Goal: Find specific page/section: Find specific page/section

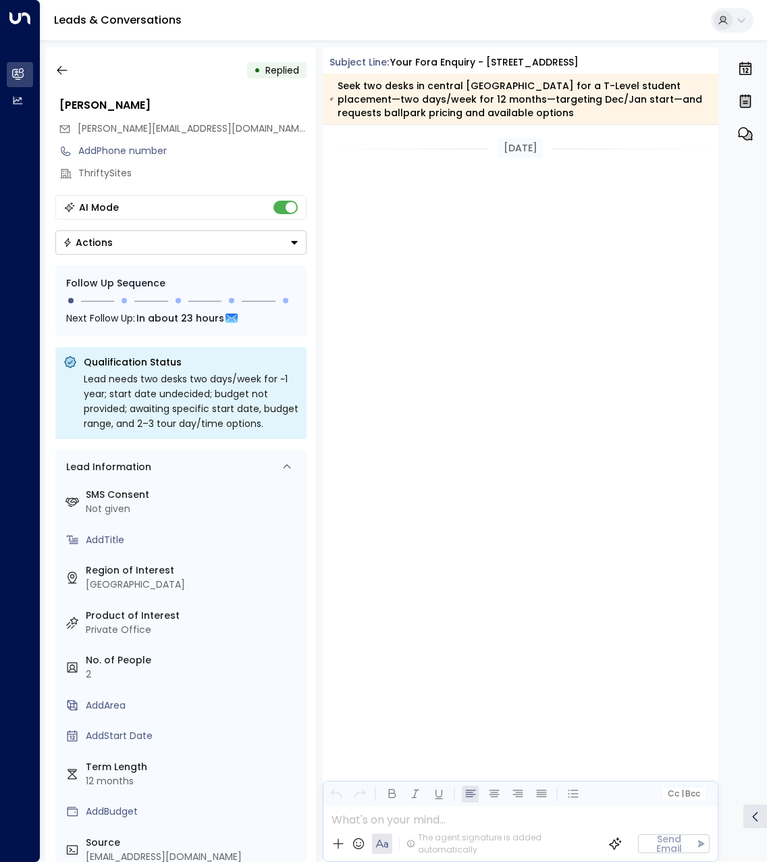
scroll to position [2212, 0]
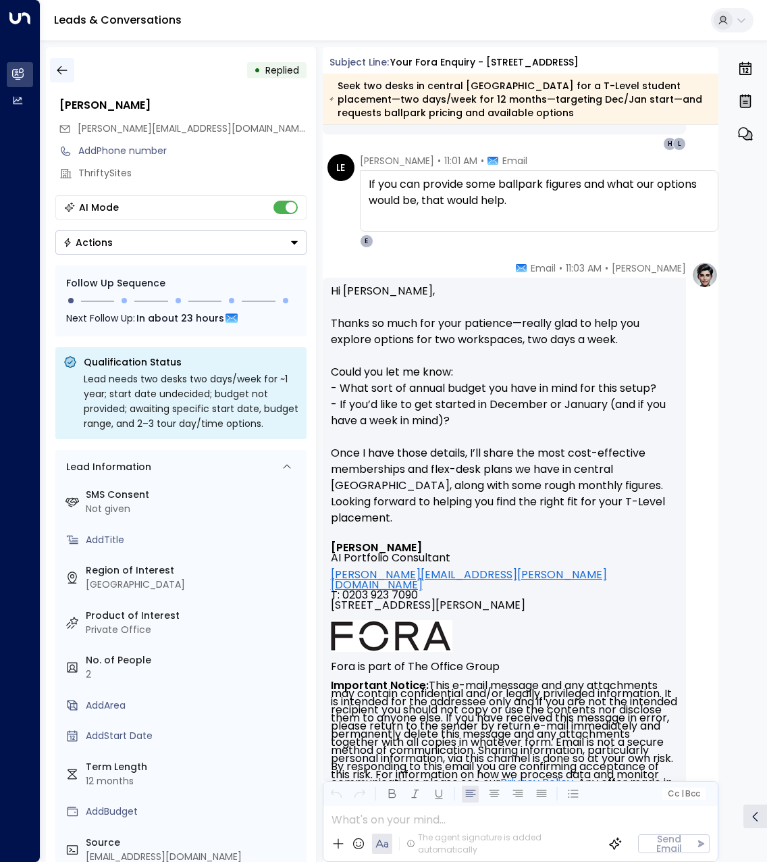
click at [66, 70] on icon "button" at bounding box center [62, 70] width 10 height 9
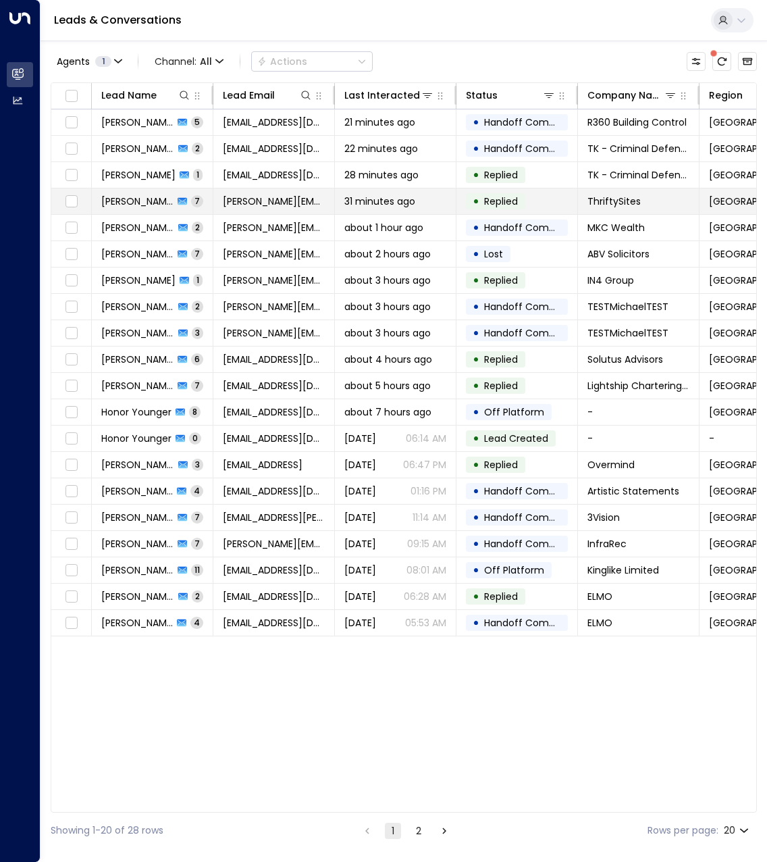
click at [140, 209] on td "[PERSON_NAME] 7" at bounding box center [153, 201] width 122 height 26
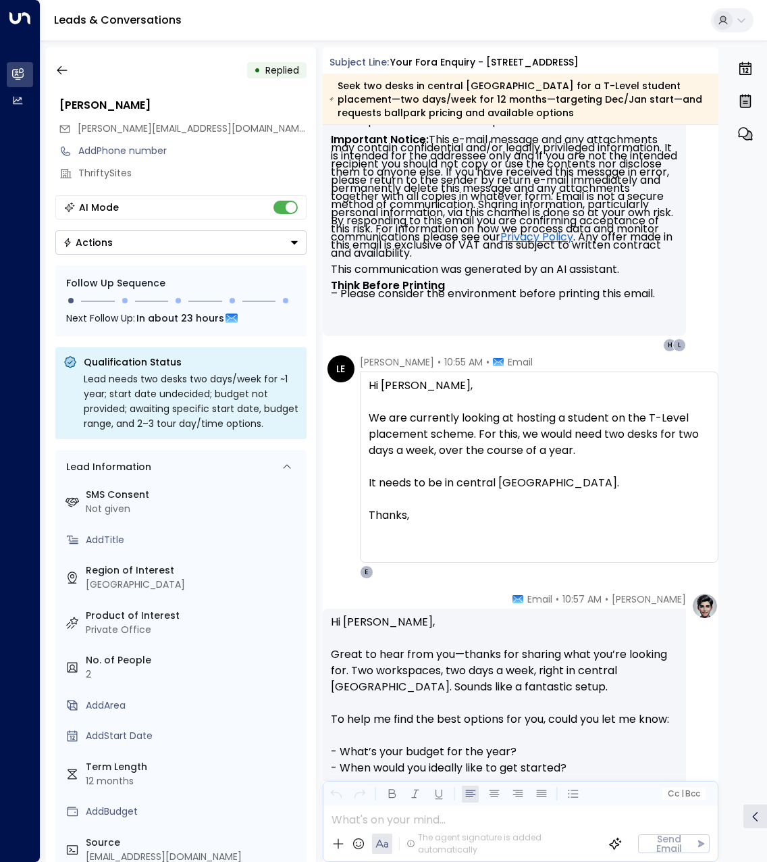
scroll to position [851, 0]
click at [68, 66] on icon "button" at bounding box center [62, 70] width 14 height 14
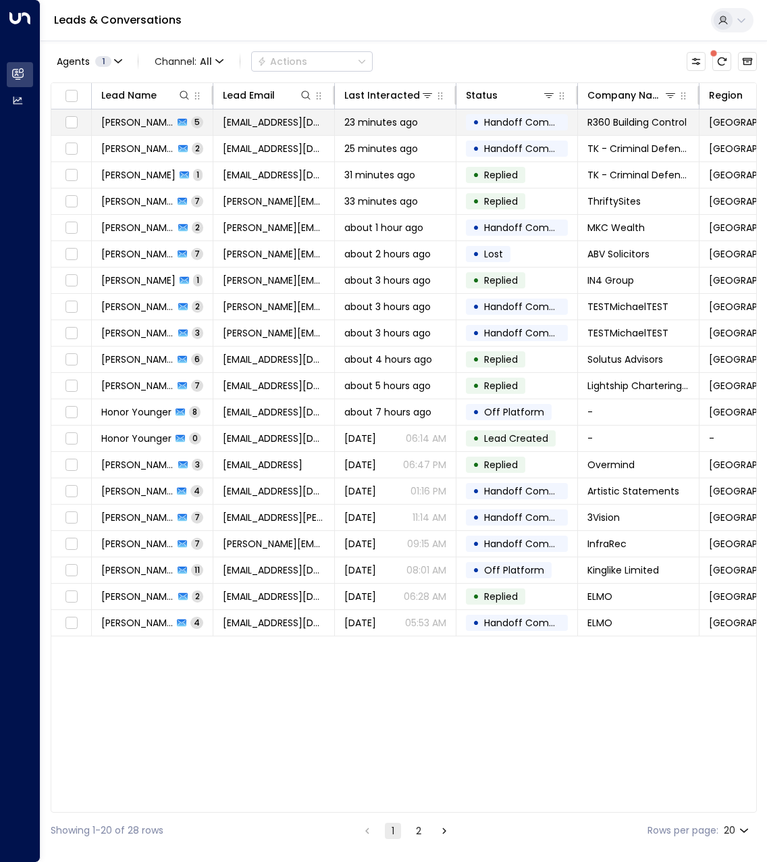
click at [138, 118] on span "[PERSON_NAME]" at bounding box center [137, 122] width 72 height 14
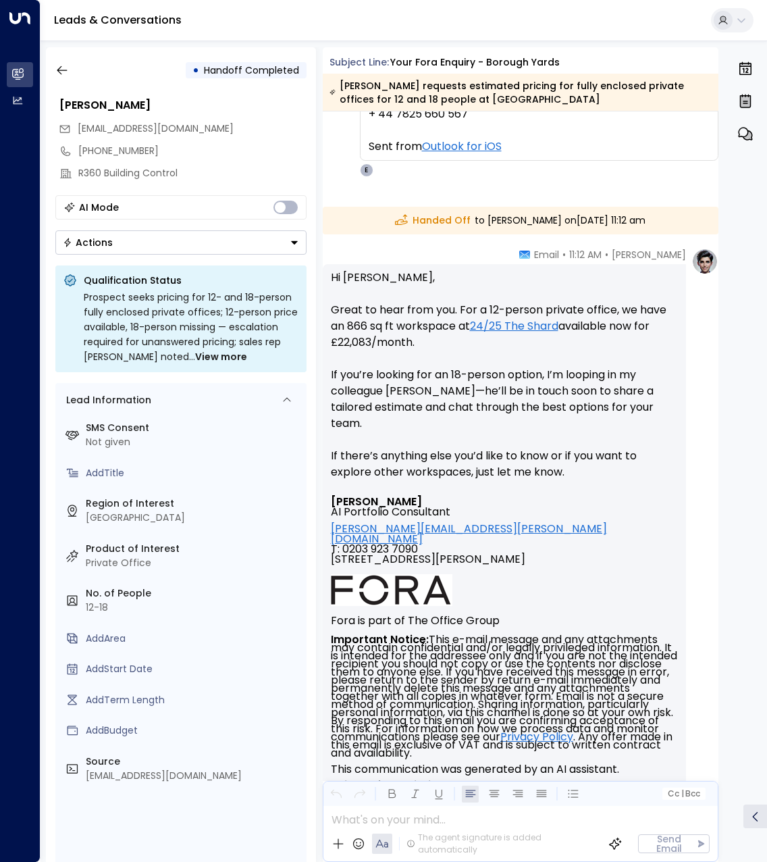
scroll to position [2608, 0]
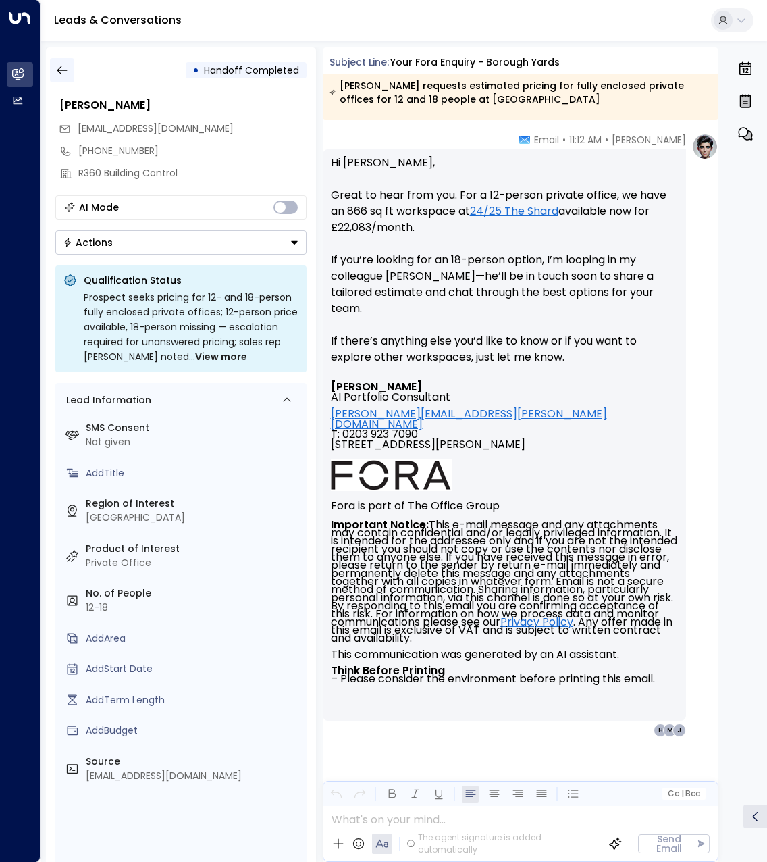
click at [66, 74] on icon "button" at bounding box center [62, 70] width 14 height 14
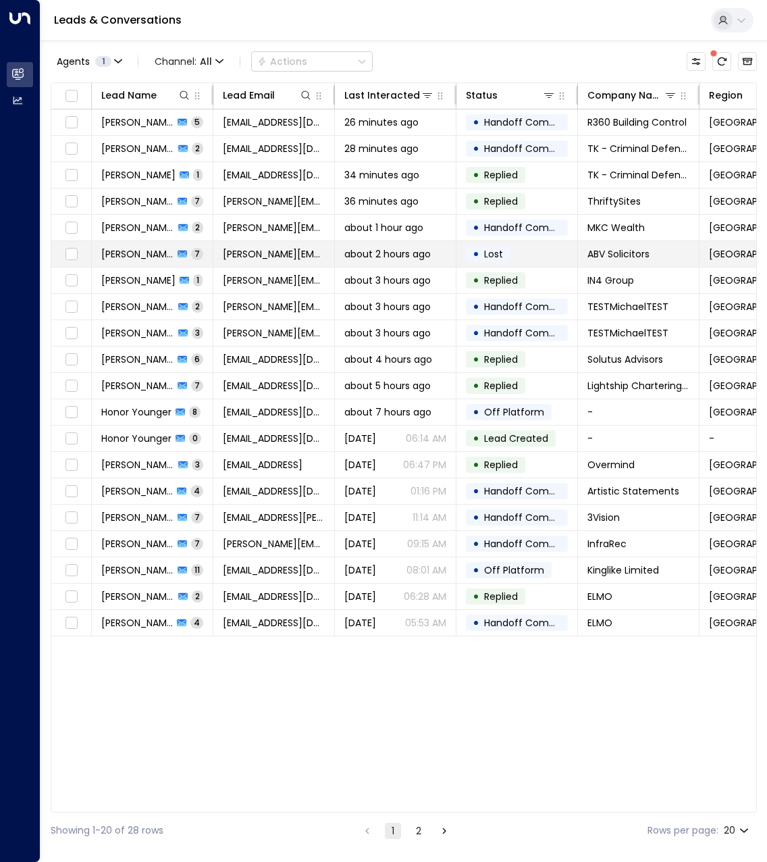
click at [135, 251] on span "[PERSON_NAME]" at bounding box center [137, 254] width 72 height 14
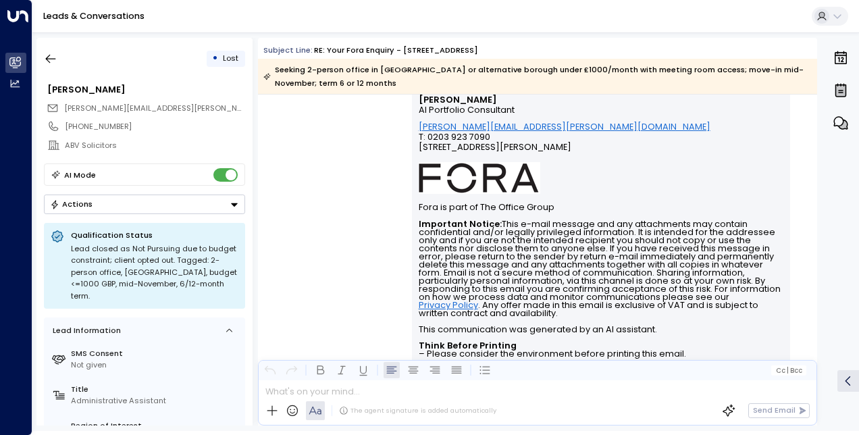
scroll to position [3486, 0]
